Goal: Task Accomplishment & Management: Use online tool/utility

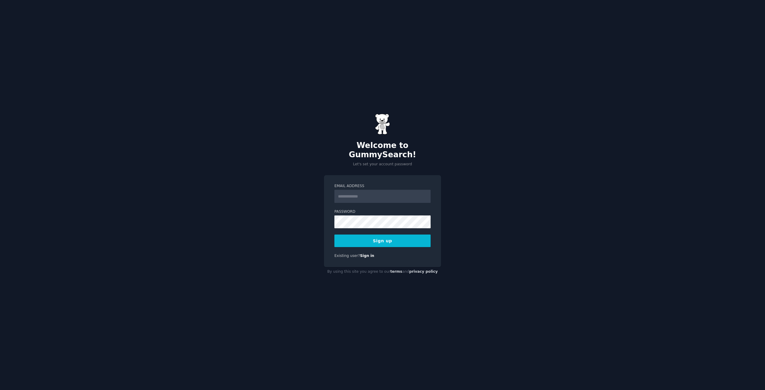
click at [530, 197] on div "Welcome to GummySearch! Let's set your account password Email Address Password …" at bounding box center [382, 195] width 765 height 390
click at [350, 195] on input "Email Address" at bounding box center [382, 196] width 96 height 13
type input "**********"
click at [390, 235] on button "Sign up" at bounding box center [382, 241] width 96 height 13
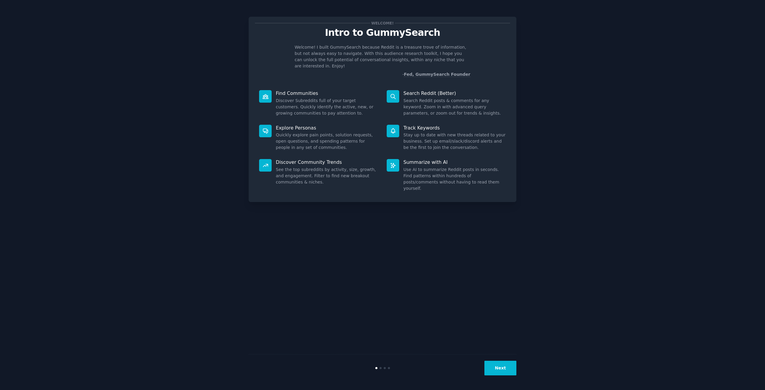
click at [515, 362] on button "Next" at bounding box center [500, 368] width 32 height 15
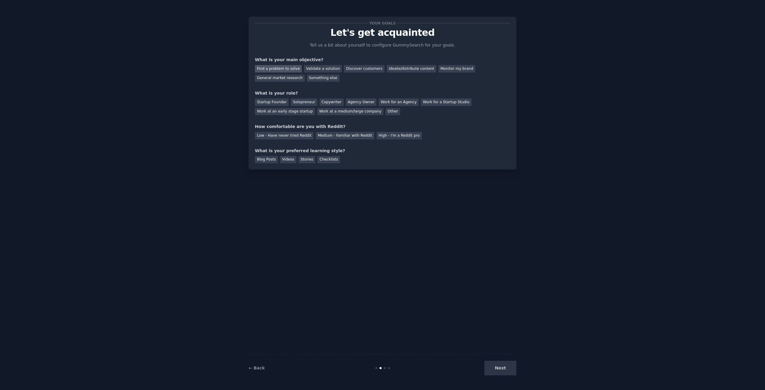
click at [289, 70] on div "Find a problem to solve" at bounding box center [278, 68] width 47 height 7
click at [319, 70] on div "Validate a solution" at bounding box center [323, 68] width 38 height 7
click at [290, 68] on div "Find a problem to solve" at bounding box center [278, 68] width 47 height 7
click at [297, 104] on div "Solopreneur" at bounding box center [304, 102] width 26 height 7
click at [384, 137] on div "High - I'm a Reddit pro" at bounding box center [398, 135] width 45 height 7
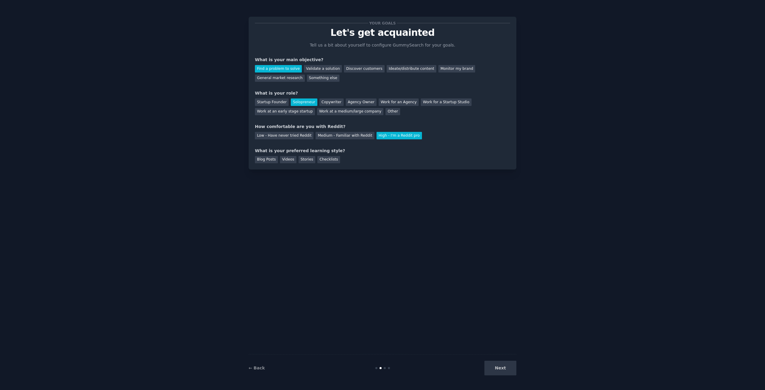
click at [511, 367] on div "Next" at bounding box center [471, 368] width 89 height 15
click at [269, 162] on div "Blog Posts" at bounding box center [266, 159] width 23 height 7
click at [499, 371] on button "Next" at bounding box center [500, 368] width 32 height 15
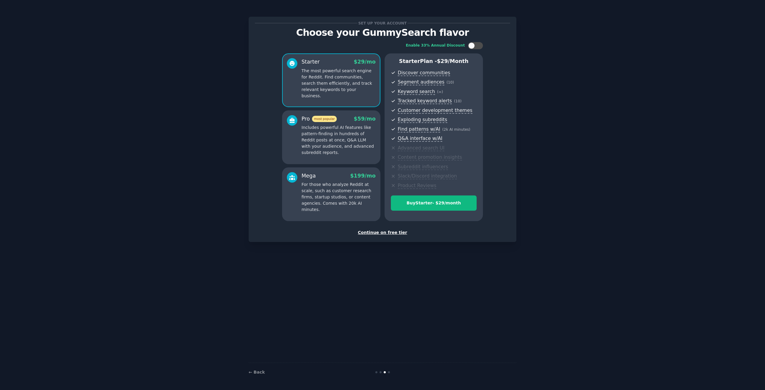
click at [377, 230] on div "Continue on free tier" at bounding box center [382, 233] width 255 height 6
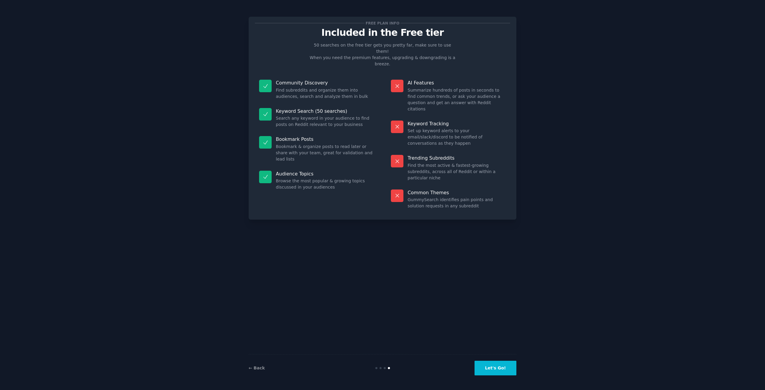
click at [500, 366] on button "Let's Go!" at bounding box center [495, 368] width 42 height 15
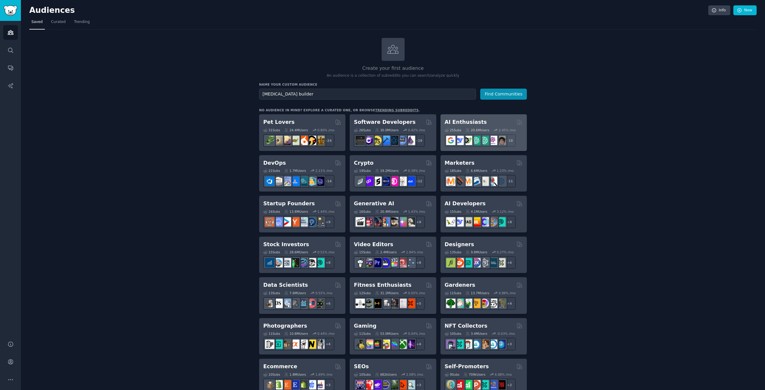
type input "[MEDICAL_DATA] builder"
click at [480, 89] on button "Find Communities" at bounding box center [503, 94] width 47 height 11
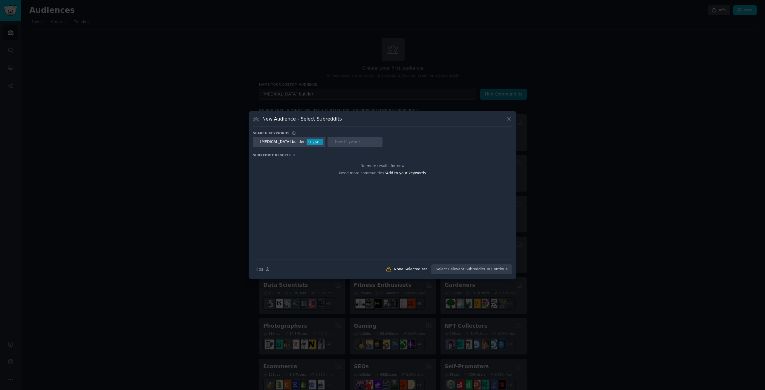
click at [510, 120] on icon at bounding box center [508, 119] width 6 height 6
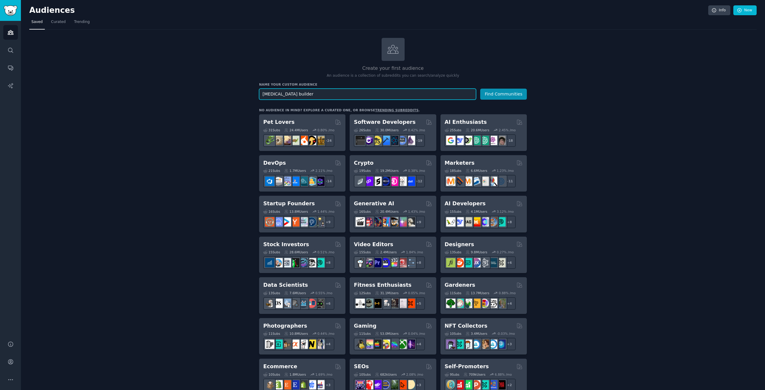
click at [397, 91] on input "[MEDICAL_DATA] builder" at bounding box center [367, 94] width 217 height 11
type input "[MEDICAL_DATA]"
click at [480, 89] on button "Find Communities" at bounding box center [503, 94] width 47 height 11
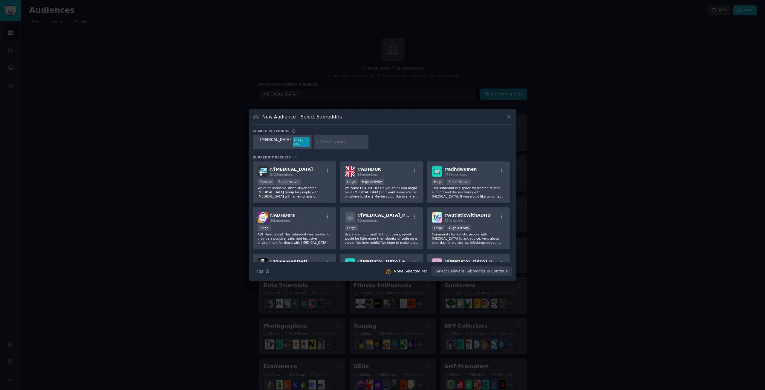
click at [508, 119] on icon at bounding box center [508, 117] width 6 height 6
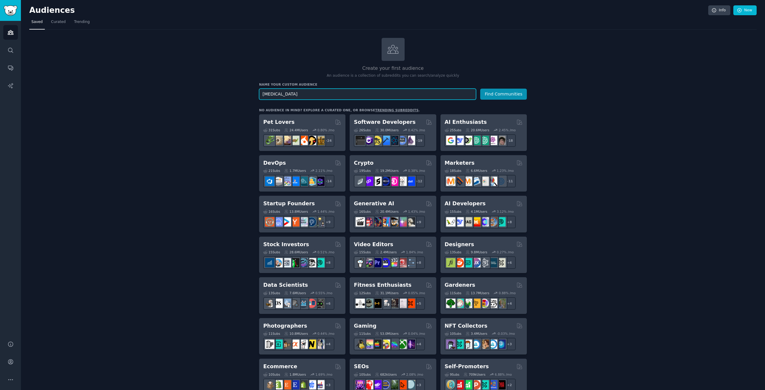
click at [299, 94] on input "[MEDICAL_DATA]" at bounding box center [367, 94] width 217 height 11
click at [505, 93] on button "Find Communities" at bounding box center [503, 94] width 47 height 11
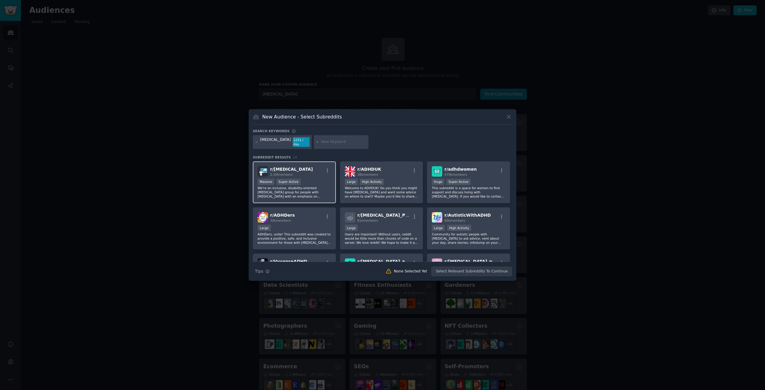
click at [313, 173] on div "r/ [MEDICAL_DATA] 2.1M members" at bounding box center [293, 171] width 73 height 10
click at [493, 271] on button "Create Audience" at bounding box center [492, 272] width 39 height 10
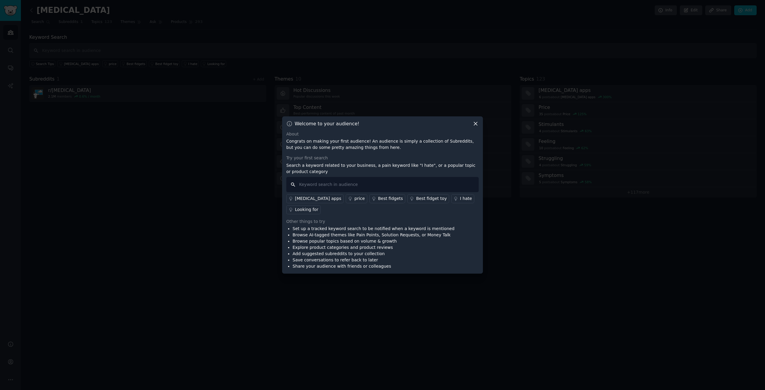
click at [427, 188] on input "text" at bounding box center [382, 184] width 192 height 15
type input "s"
type input "soloprenuer"
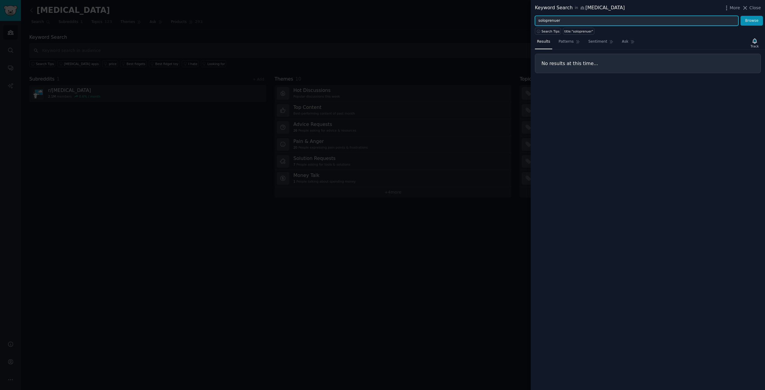
click at [605, 22] on input "soloprenuer" at bounding box center [636, 21] width 203 height 10
click at [573, 19] on input "entrep" at bounding box center [636, 21] width 203 height 10
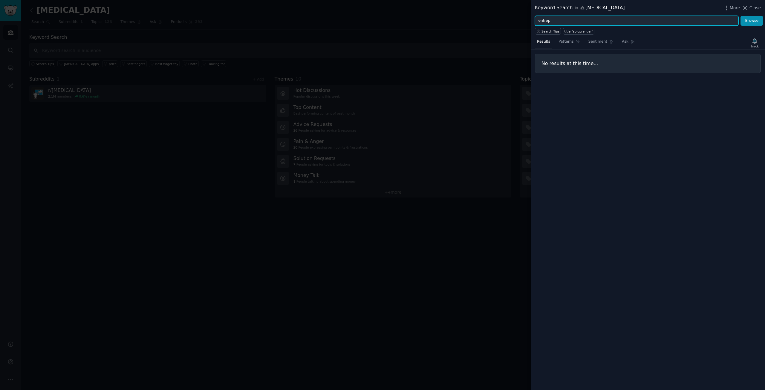
click at [573, 19] on input "entrep" at bounding box center [636, 21] width 203 height 10
paste input "reneur"
type input "entrepreneur"
click at [748, 17] on button "Browse" at bounding box center [751, 21] width 22 height 10
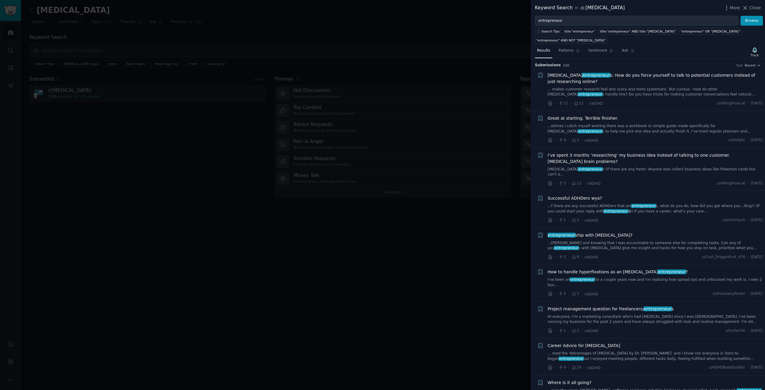
click at [480, 24] on div at bounding box center [382, 195] width 765 height 390
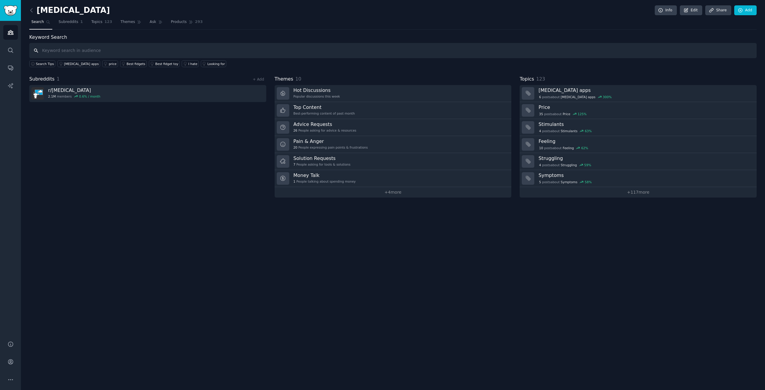
click at [51, 50] on input "text" at bounding box center [392, 50] width 727 height 15
click at [66, 21] on span "Subreddits" at bounding box center [69, 21] width 20 height 5
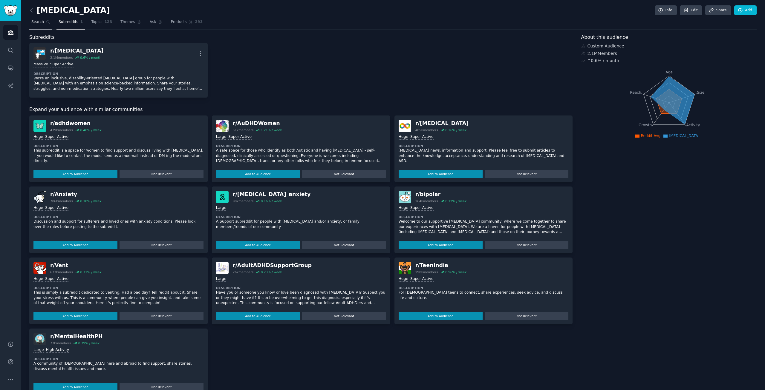
click at [40, 23] on span "Search" at bounding box center [37, 21] width 13 height 5
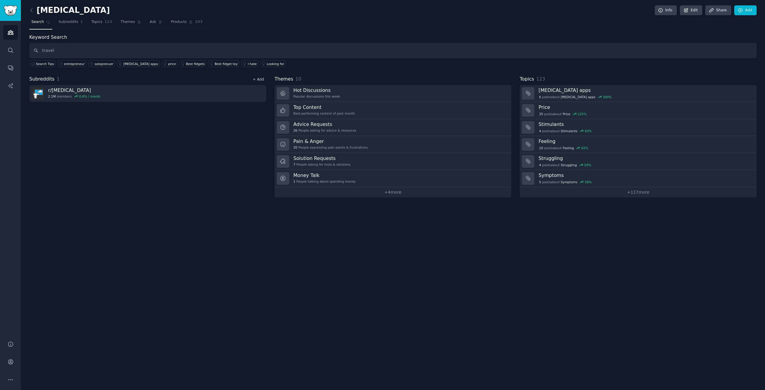
type input "travel"
click at [260, 79] on link "+ Add" at bounding box center [258, 79] width 11 height 4
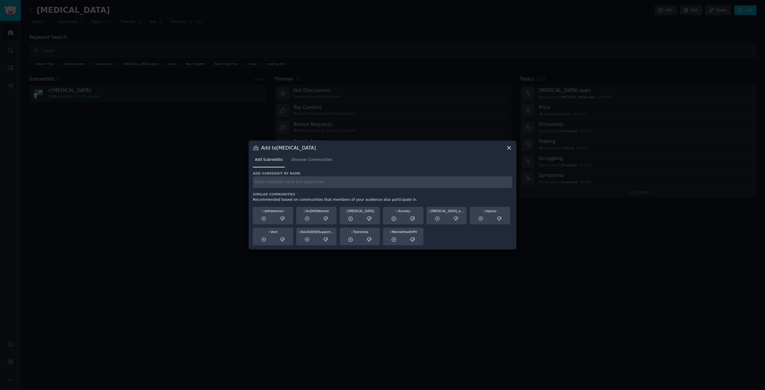
click at [295, 184] on input "text" at bounding box center [382, 183] width 259 height 12
type input "travel"
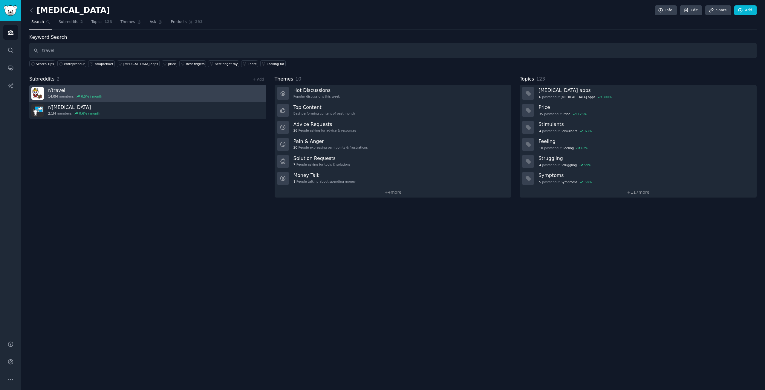
click at [117, 90] on link "r/ travel 14.0M members 0.5 % / month" at bounding box center [147, 93] width 237 height 17
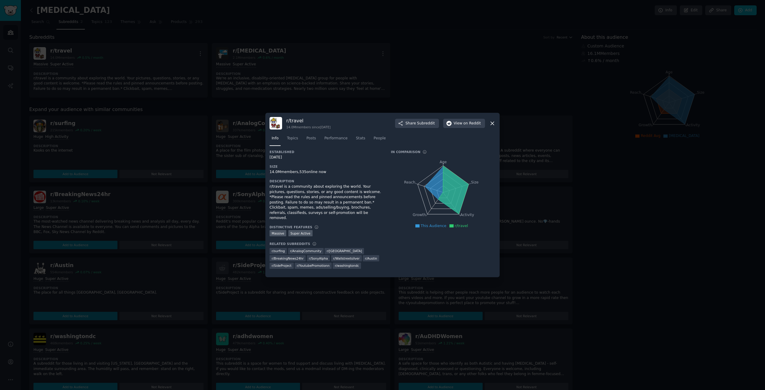
click at [492, 127] on icon at bounding box center [492, 123] width 6 height 6
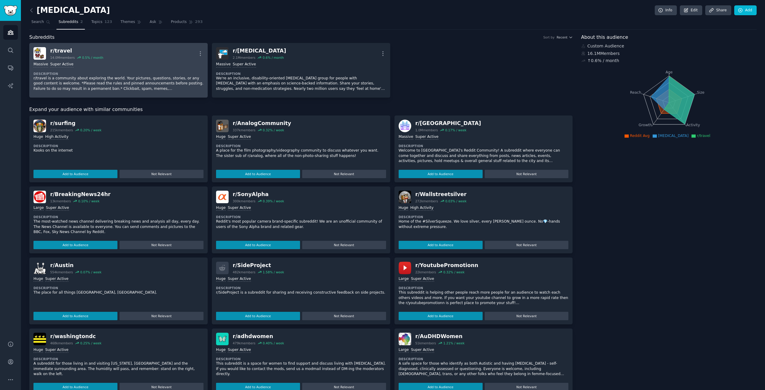
click at [96, 70] on div "Massive Super Active Description r/travel is a community about exploring the wo…" at bounding box center [118, 77] width 170 height 34
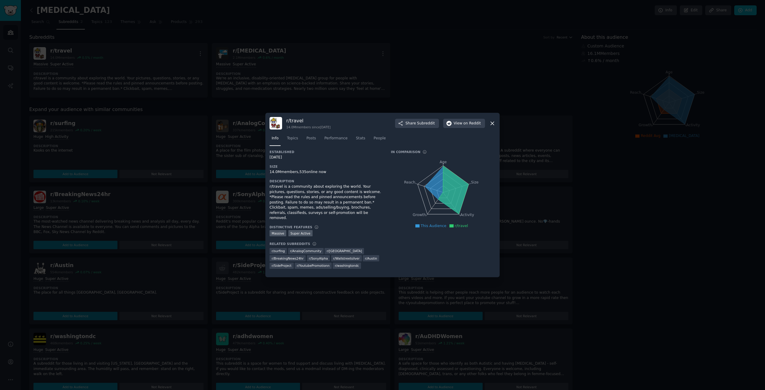
click at [491, 124] on icon at bounding box center [491, 123] width 3 height 3
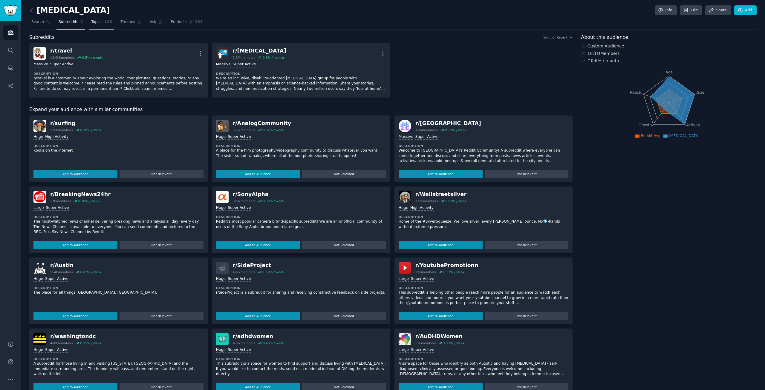
click at [89, 25] on link "Topics 123" at bounding box center [101, 23] width 25 height 12
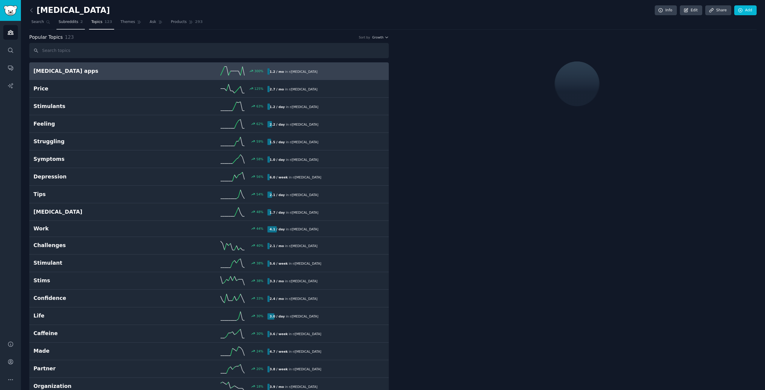
click at [58, 25] on link "Subreddits 2" at bounding box center [70, 23] width 28 height 12
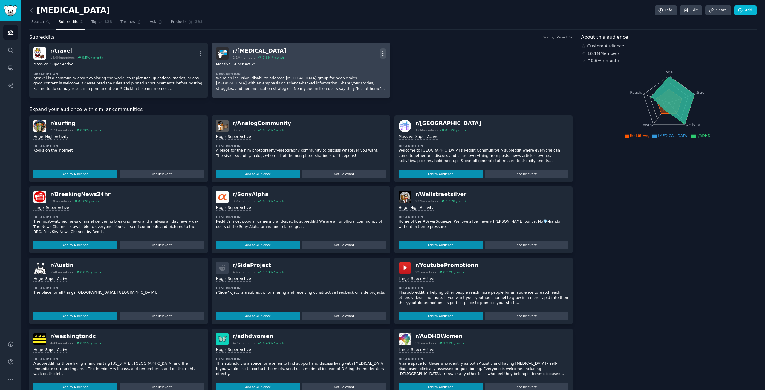
click at [382, 54] on icon "button" at bounding box center [383, 53] width 6 height 6
click at [362, 77] on p "Delete" at bounding box center [359, 76] width 14 height 6
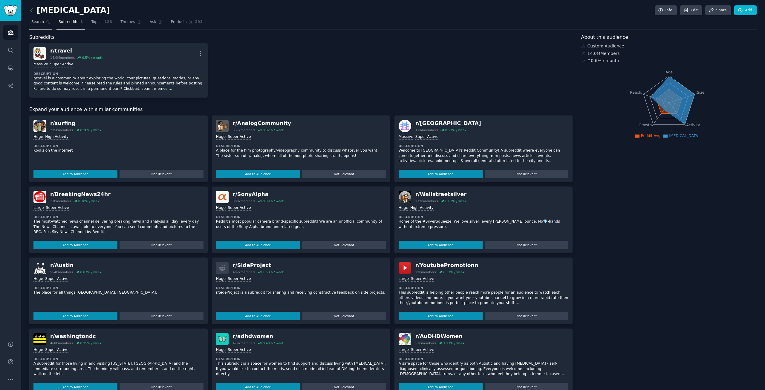
click at [37, 24] on span "Search" at bounding box center [37, 21] width 13 height 5
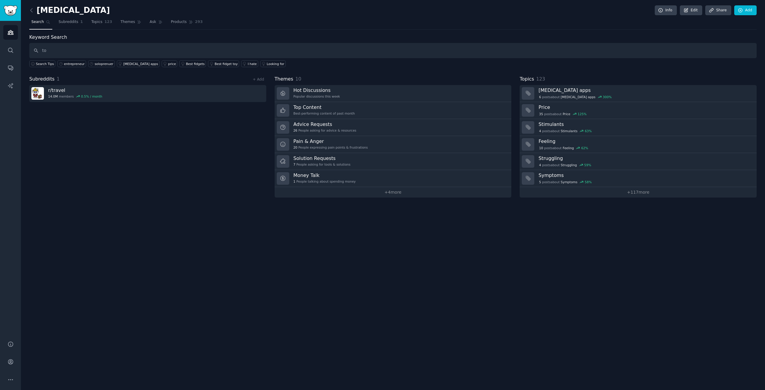
type input "t"
type input "ai tourguide"
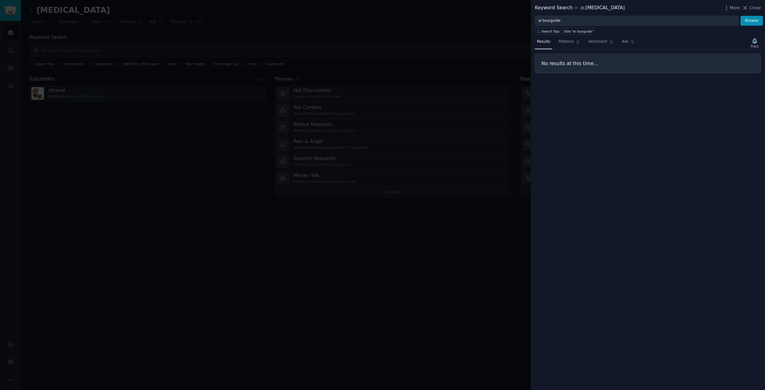
click at [657, 14] on div "Keyword Search in [MEDICAL_DATA] More Close" at bounding box center [648, 8] width 234 height 16
click at [648, 19] on input "ai tourguide" at bounding box center [636, 21] width 203 height 10
drag, startPoint x: 752, startPoint y: 10, endPoint x: 748, endPoint y: 11, distance: 4.5
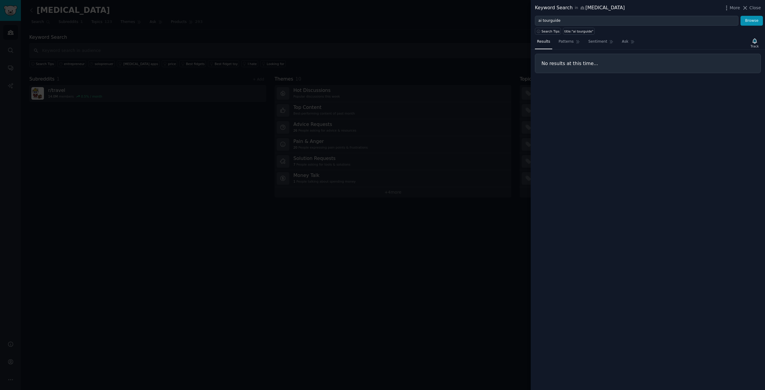
click at [752, 10] on span "Close" at bounding box center [754, 8] width 11 height 6
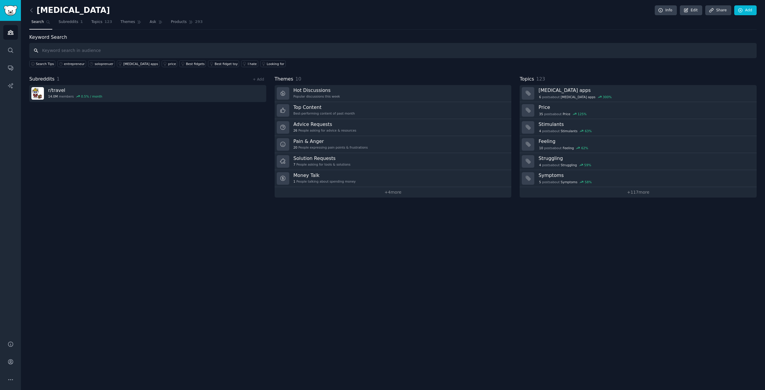
click at [62, 45] on input "text" at bounding box center [392, 50] width 727 height 15
type input "tourguide"
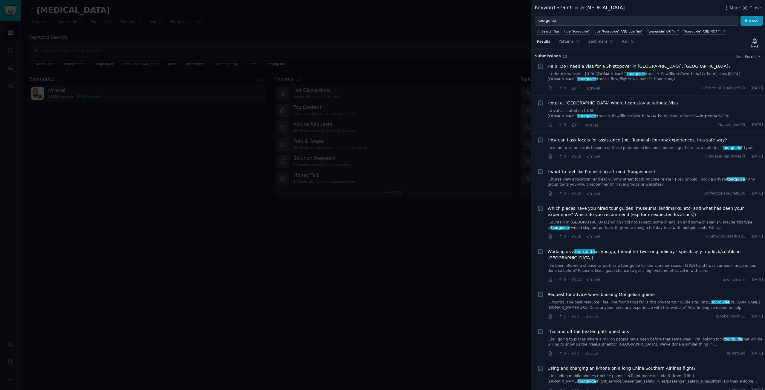
click at [611, 65] on span "Help! Do I need a visa for a 5h stopover in [GEOGRAPHIC_DATA], [GEOGRAPHIC_DATA…" at bounding box center [639, 66] width 183 height 6
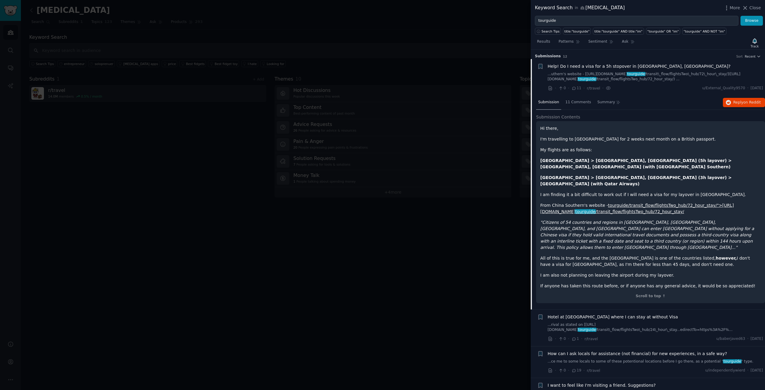
click at [582, 7] on div "Keyword Search in [MEDICAL_DATA]" at bounding box center [580, 7] width 90 height 7
click at [736, 7] on span "More" at bounding box center [734, 8] width 10 height 6
click at [686, 12] on div "Close" at bounding box center [686, 12] width 82 height 13
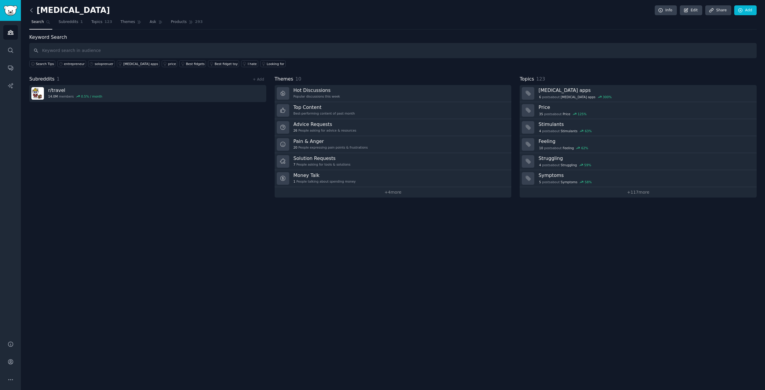
click at [32, 9] on icon at bounding box center [31, 10] width 6 height 6
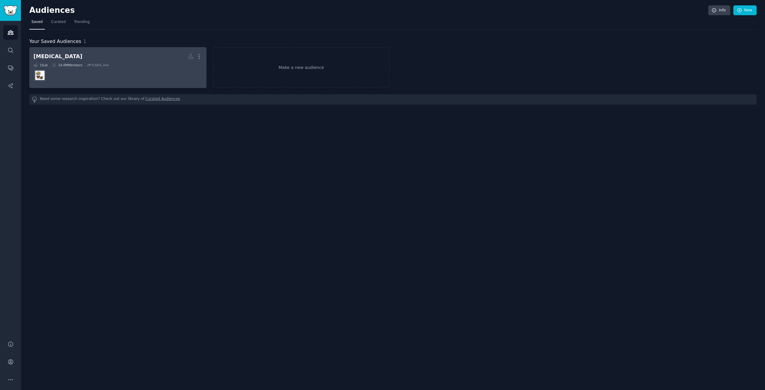
click at [168, 74] on dd at bounding box center [117, 75] width 169 height 17
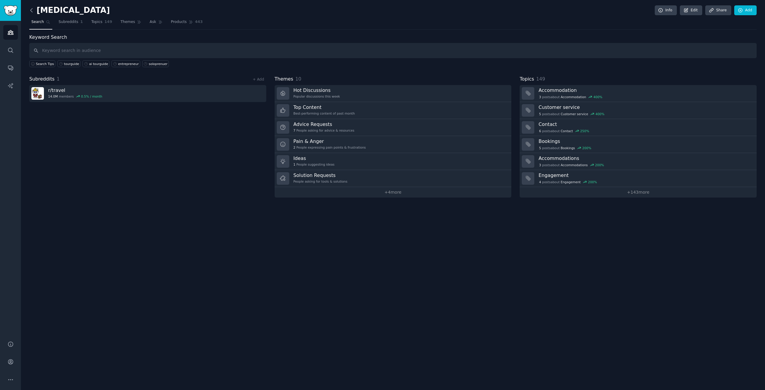
click at [32, 10] on icon at bounding box center [31, 10] width 6 height 6
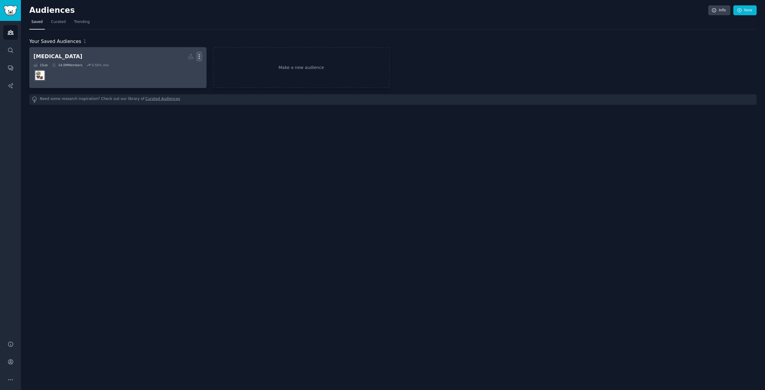
click at [202, 57] on icon "button" at bounding box center [199, 56] width 6 height 6
click at [183, 70] on p "Delete" at bounding box center [183, 69] width 14 height 6
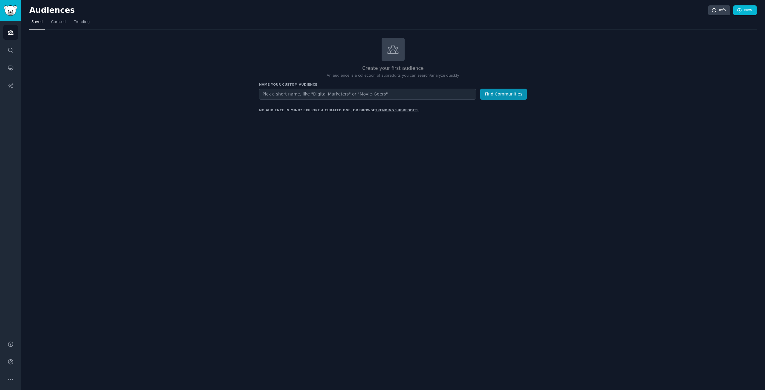
click at [402, 204] on div "Audiences Info New Saved Curated Trending Create your first audience An audienc…" at bounding box center [393, 195] width 744 height 390
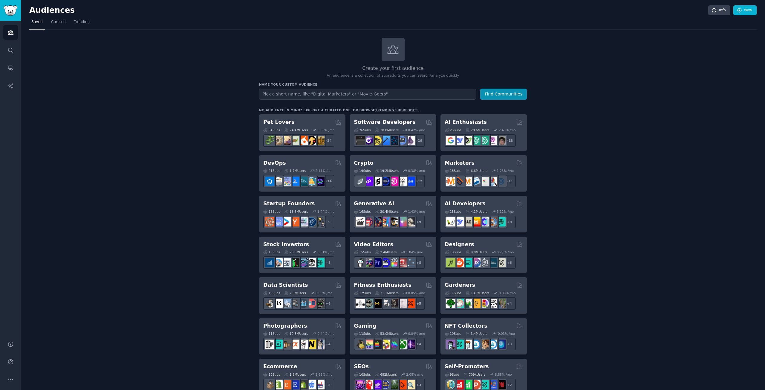
click at [328, 96] on input "text" at bounding box center [367, 94] width 217 height 11
type input "travel"
click at [495, 84] on h3 "Name your custom audience" at bounding box center [393, 84] width 268 height 4
click at [496, 92] on button "Find Communities" at bounding box center [503, 94] width 47 height 11
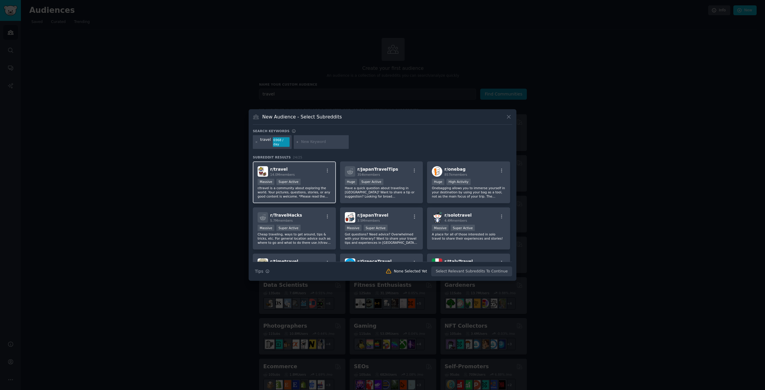
click at [315, 171] on div "r/ travel 14.0M members" at bounding box center [293, 171] width 73 height 10
click at [400, 179] on div ">= 95th percentile for submissions / day Huge Super Active" at bounding box center [381, 182] width 73 height 7
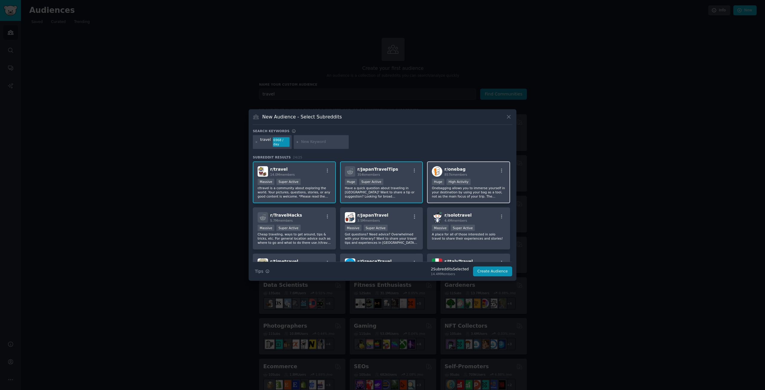
click at [483, 173] on div "r/ onebag 857k members" at bounding box center [468, 171] width 73 height 10
click at [489, 220] on div "r/ solotravel 4.4M members" at bounding box center [468, 217] width 73 height 10
click at [394, 176] on div "r/ JapanTravelTips 354k members >= 95th percentile for submissions / day Huge S…" at bounding box center [381, 183] width 83 height 42
click at [396, 225] on div ">= 95th percentile for submissions / day Massive Super Active" at bounding box center [381, 228] width 73 height 7
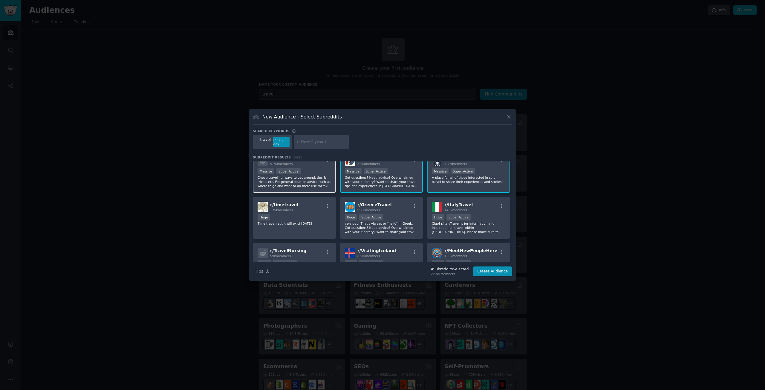
scroll to position [33, 0]
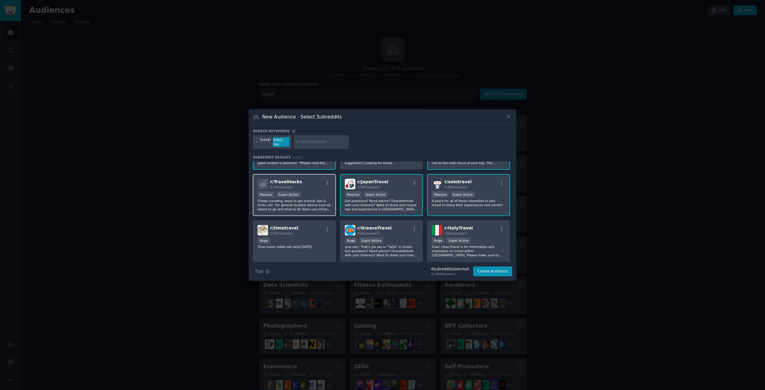
click at [314, 185] on div "r/ TravelHacks 5.7M members" at bounding box center [293, 184] width 73 height 10
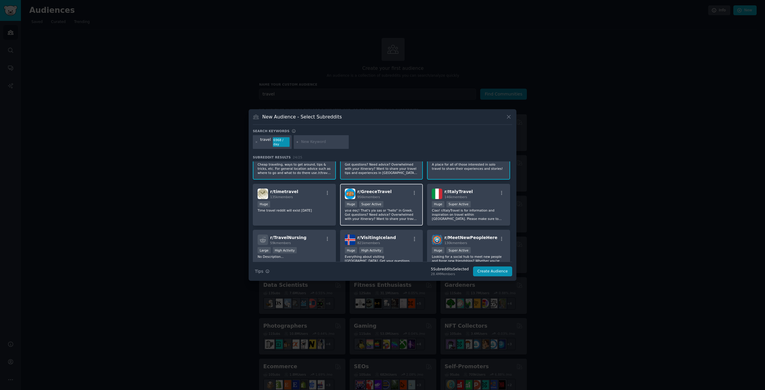
scroll to position [67, 0]
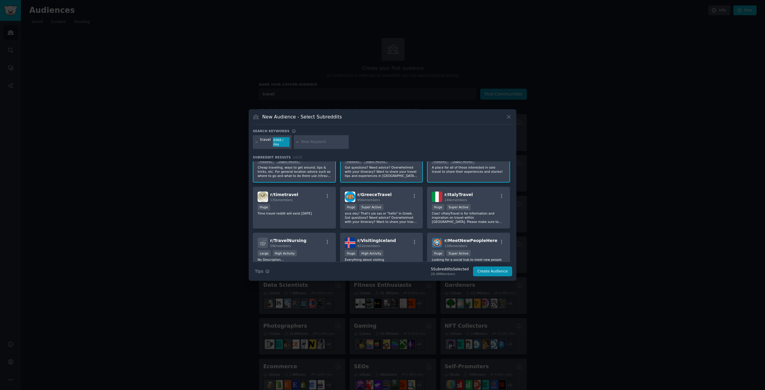
click at [314, 143] on input "text" at bounding box center [323, 141] width 45 height 5
type input "tourguide"
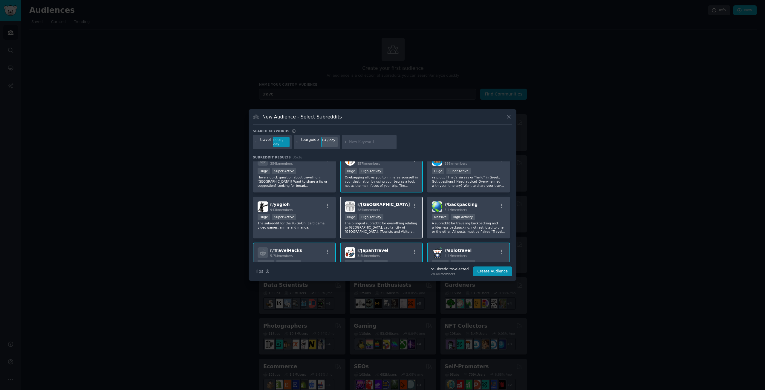
scroll to position [67, 0]
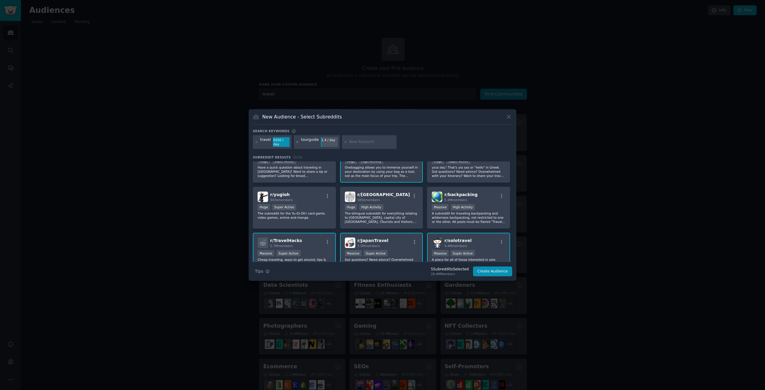
click at [297, 142] on icon at bounding box center [297, 141] width 1 height 1
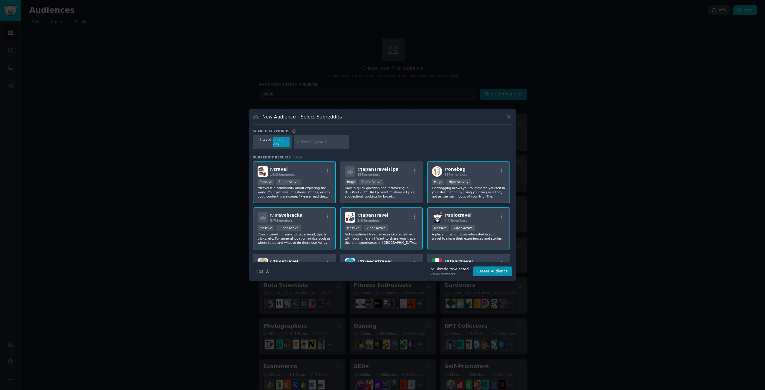
click at [327, 144] on input "text" at bounding box center [323, 141] width 45 height 5
type input "tour guide"
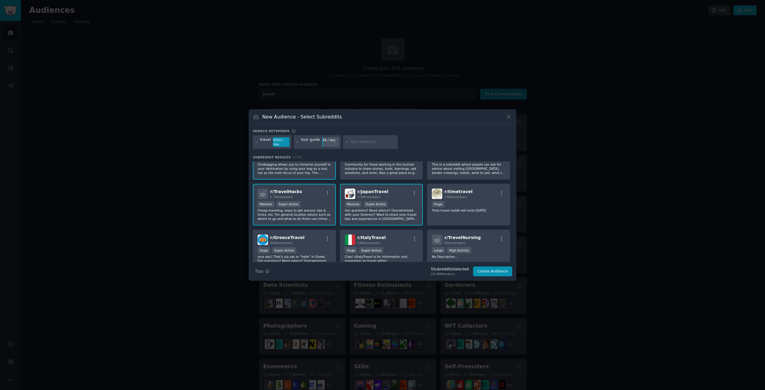
scroll to position [67, 0]
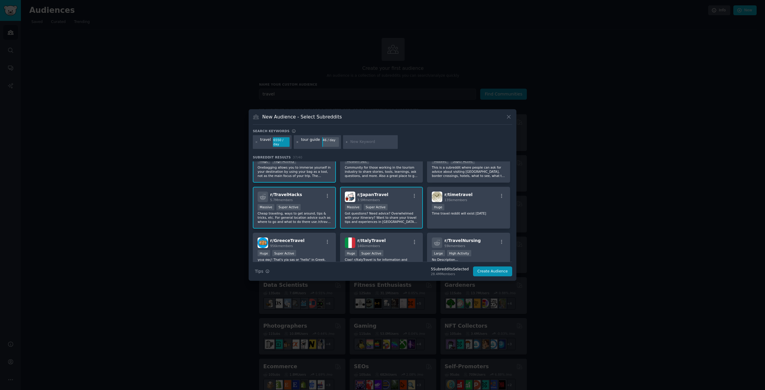
click at [296, 141] on icon at bounding box center [297, 142] width 3 height 3
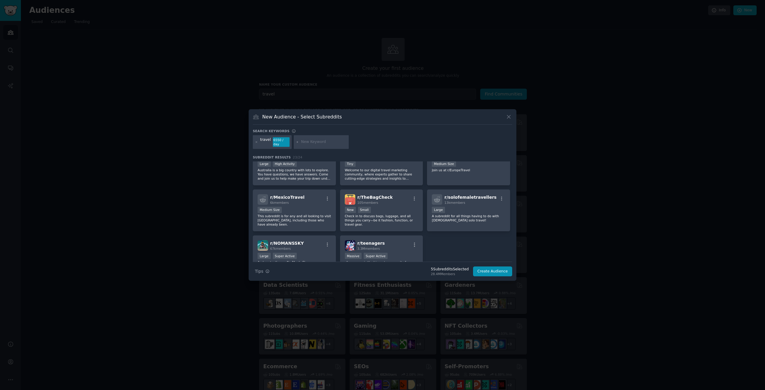
scroll to position [268, 0]
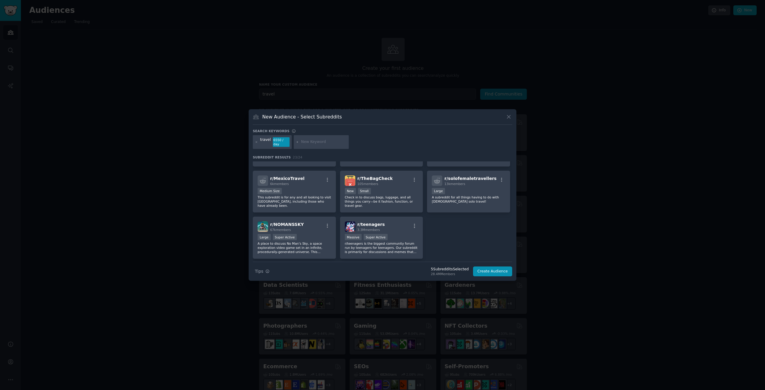
click at [326, 142] on input "text" at bounding box center [323, 141] width 45 height 5
click at [505, 272] on button "Create Audience" at bounding box center [492, 272] width 39 height 10
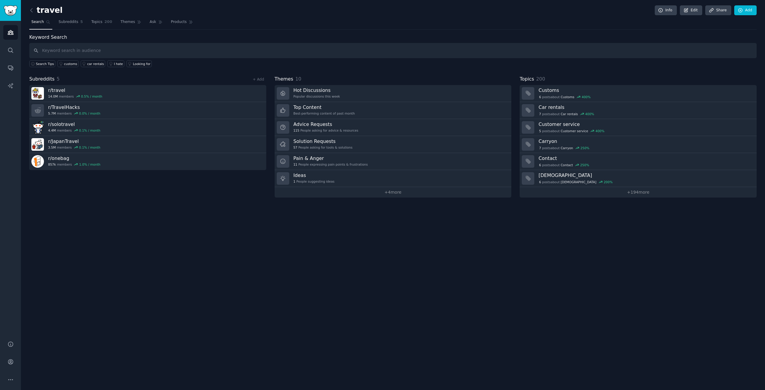
click at [126, 48] on input "text" at bounding box center [392, 50] width 727 height 15
type input "tour guide"
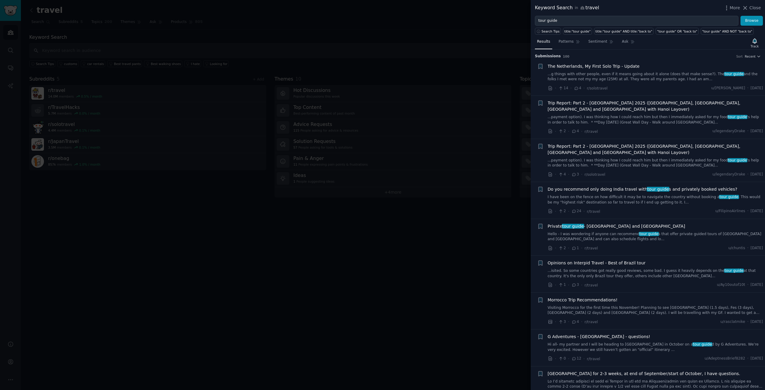
click at [462, 55] on div at bounding box center [382, 195] width 765 height 390
